Goal: Check status: Check status

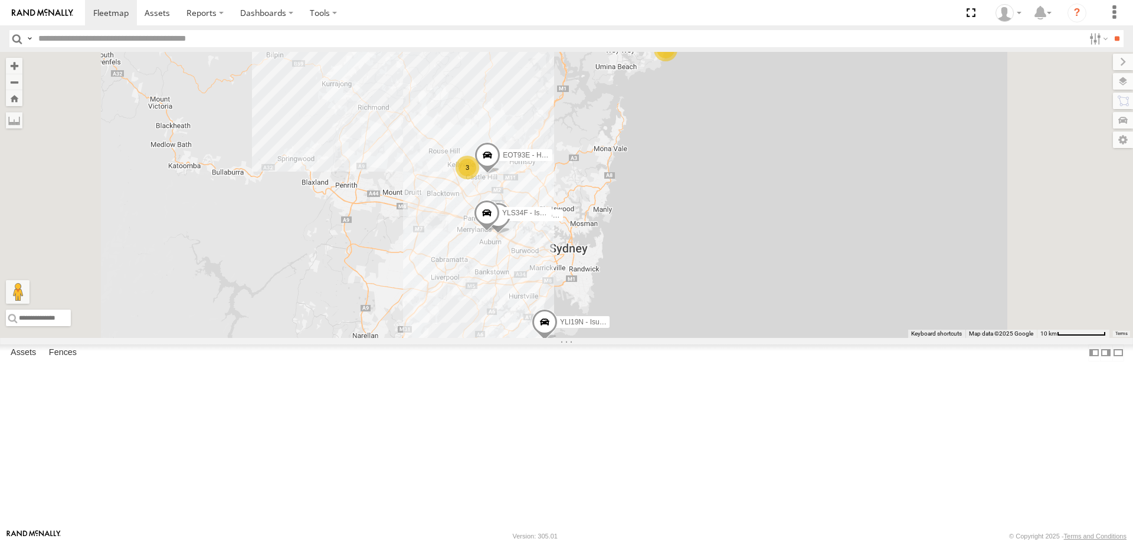
select select "**********"
click at [479, 179] on div "3" at bounding box center [467, 168] width 24 height 24
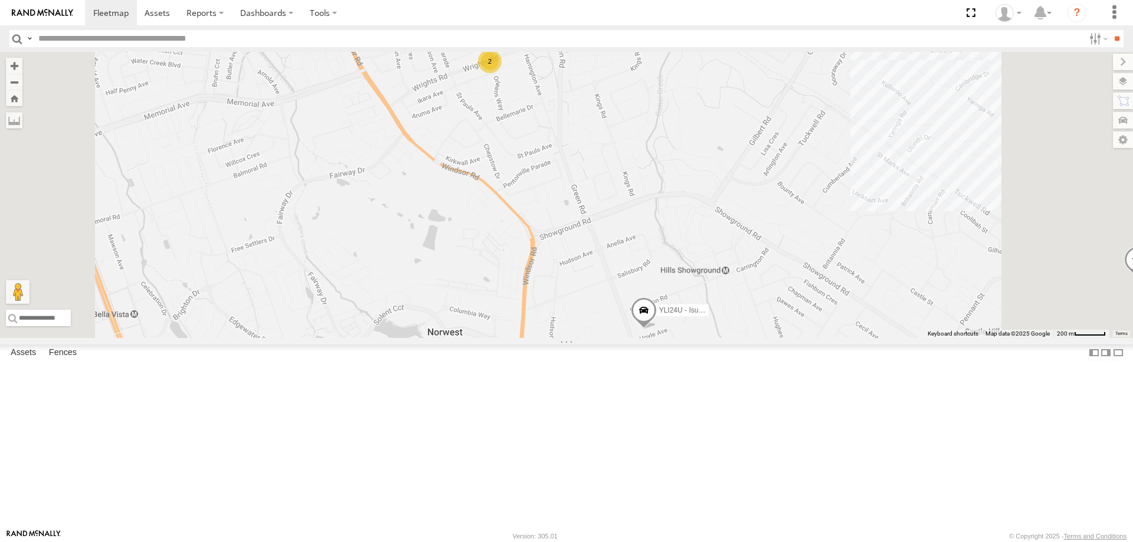
click at [501, 73] on div "2" at bounding box center [490, 62] width 24 height 24
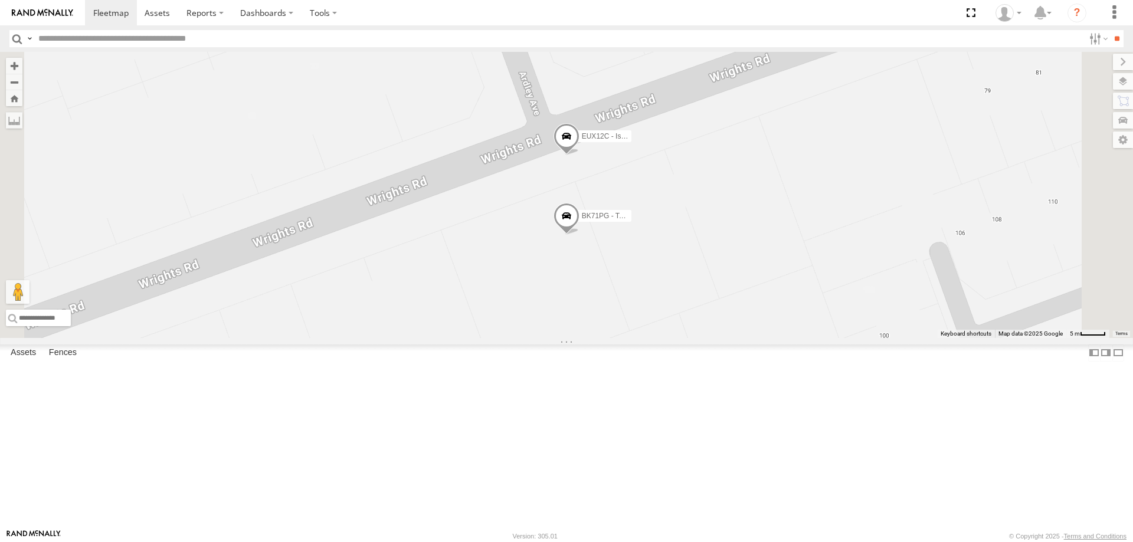
click at [579, 155] on span at bounding box center [566, 139] width 26 height 32
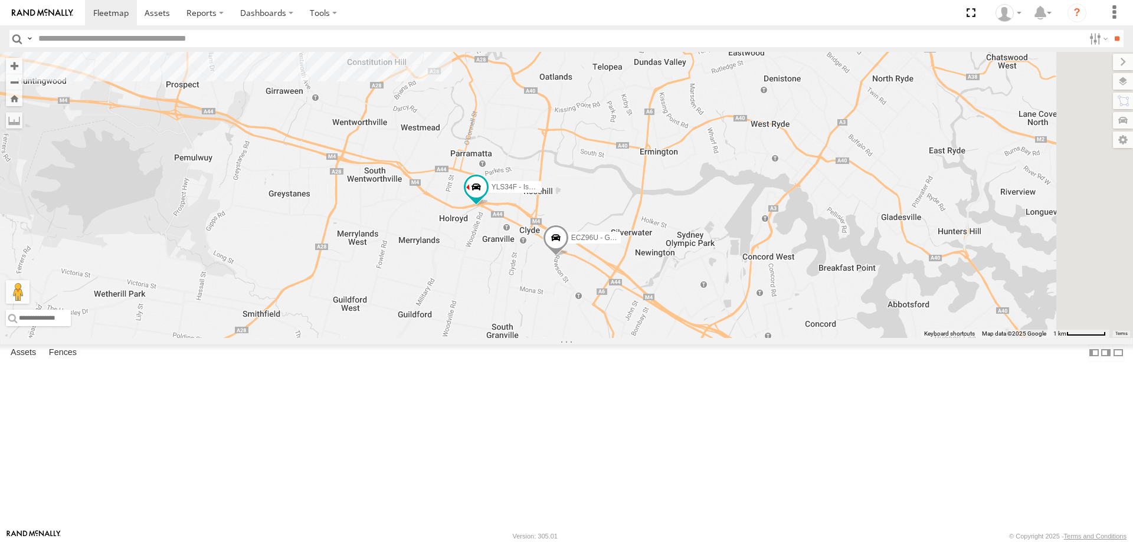
click at [569, 257] on span at bounding box center [556, 241] width 26 height 32
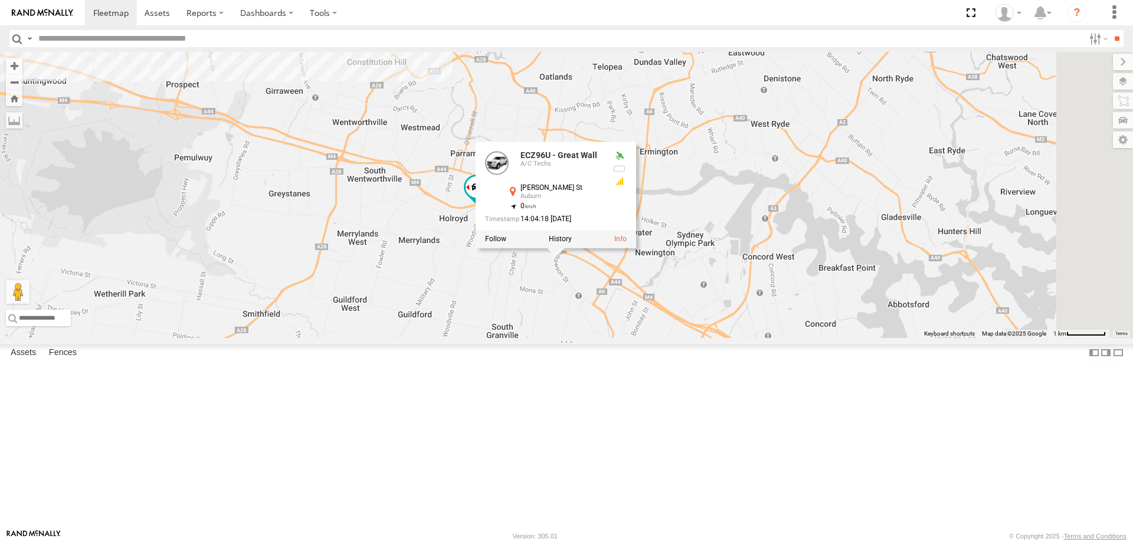
click at [735, 338] on div "YLI19N - Isuzu DMAX EOT93E - HiAce ECZ96U - Great Wall YLS34F - Isuzu DMAX ECZ9…" at bounding box center [566, 195] width 1133 height 286
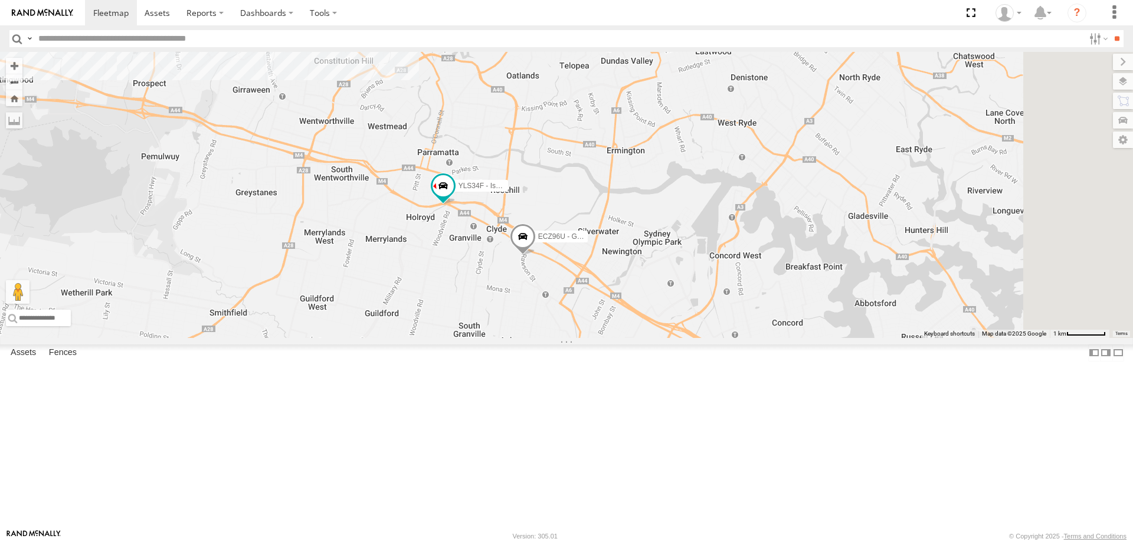
drag, startPoint x: 735, startPoint y: 419, endPoint x: 694, endPoint y: 418, distance: 40.7
click at [694, 338] on div "YLI19N - Isuzu DMAX EOT93E - HiAce ECZ96U - Great Wall YLS34F - Isuzu DMAX" at bounding box center [566, 195] width 1133 height 286
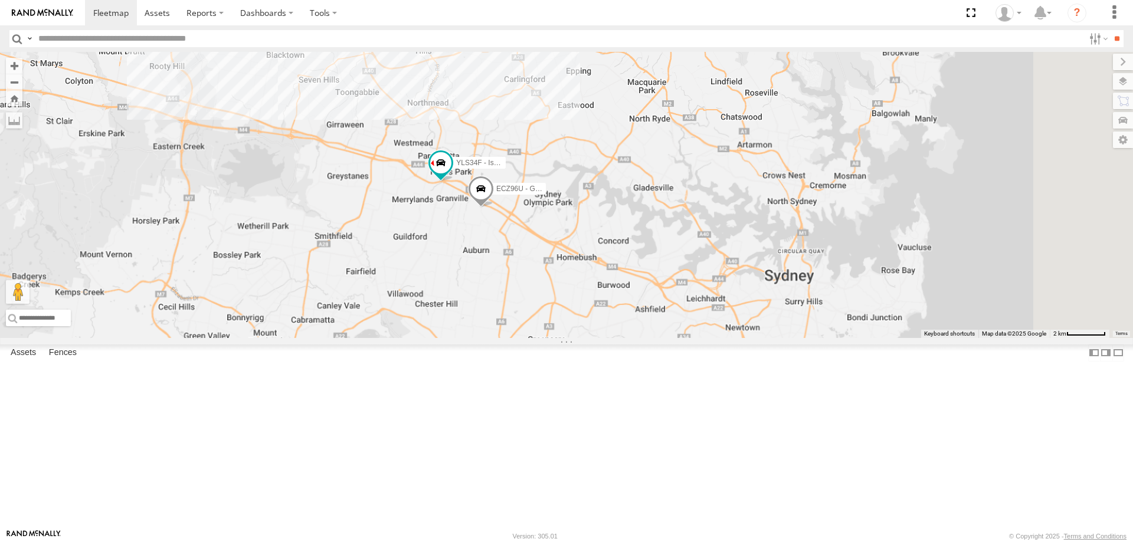
drag, startPoint x: 696, startPoint y: 455, endPoint x: 641, endPoint y: 371, distance: 100.1
click at [641, 338] on div "YLI19N - Isuzu DMAX EOT93E - HiAce ECZ96U - Great Wall YLS34F - Isuzu DMAX 2 YL…" at bounding box center [566, 195] width 1133 height 286
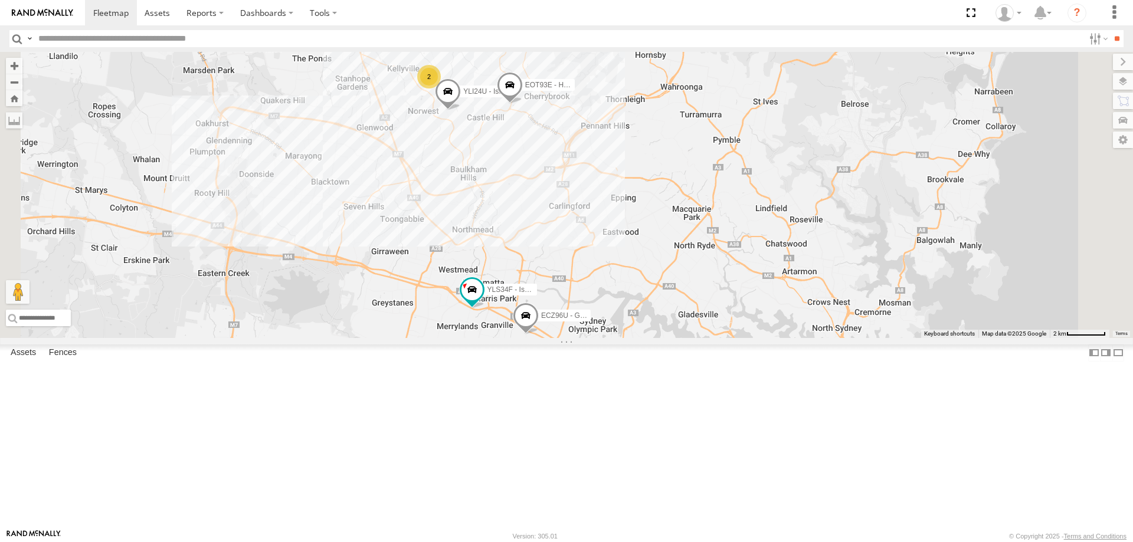
drag, startPoint x: 709, startPoint y: 404, endPoint x: 701, endPoint y: 144, distance: 259.7
click at [701, 144] on div "YLI19N - Isuzu DMAX ECZ96U - Great Wall YLI24U - Isuzu D-MAX EOT93E - HiAce YLS…" at bounding box center [566, 195] width 1133 height 286
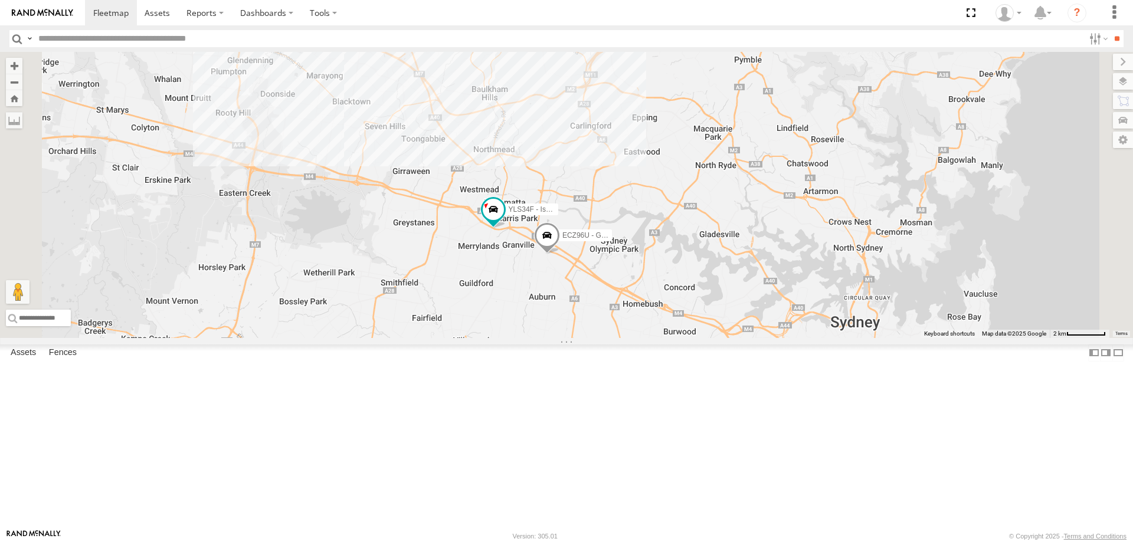
drag, startPoint x: 679, startPoint y: 316, endPoint x: 700, endPoint y: 250, distance: 70.0
click at [700, 250] on div "YLI19N - Isuzu DMAX ECZ96U - Great Wall YLI24U - Isuzu D-MAX EOT93E - HiAce YLS…" at bounding box center [566, 195] width 1133 height 286
